Goal: Task Accomplishment & Management: Use online tool/utility

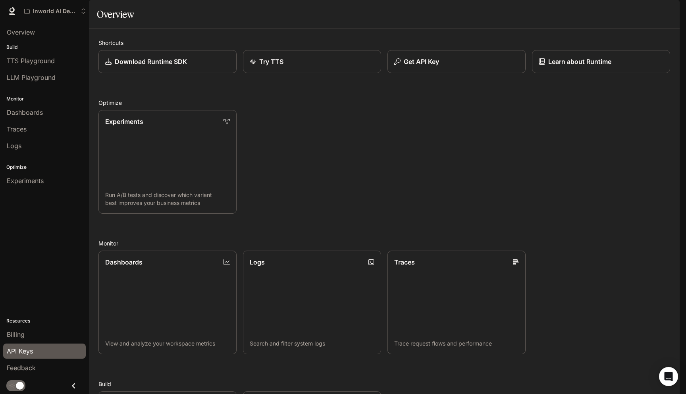
click at [17, 350] on span "API Keys" at bounding box center [20, 351] width 26 height 10
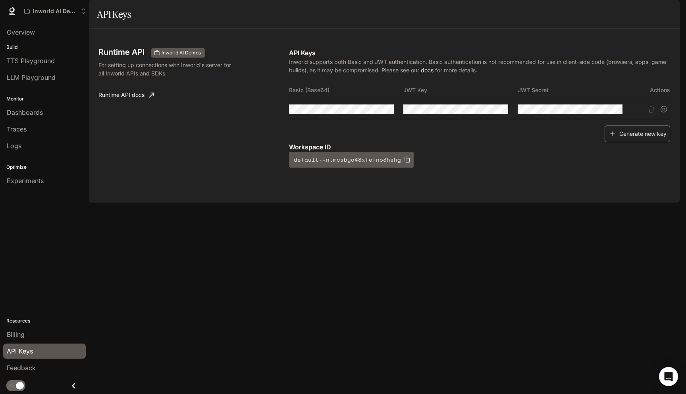
click at [615, 138] on icon "button" at bounding box center [613, 134] width 8 height 8
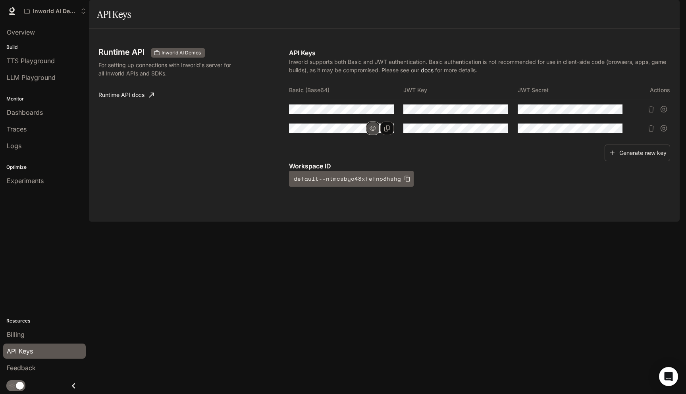
click at [372, 131] on icon "button" at bounding box center [373, 128] width 6 height 6
click at [385, 131] on icon "Copy Basic (Base64)" at bounding box center [387, 128] width 6 height 6
click at [475, 162] on div "Generate new key" at bounding box center [479, 153] width 381 height 17
click at [390, 131] on icon "Copy Basic (Base64)" at bounding box center [387, 128] width 6 height 6
